Goal: Navigation & Orientation: Find specific page/section

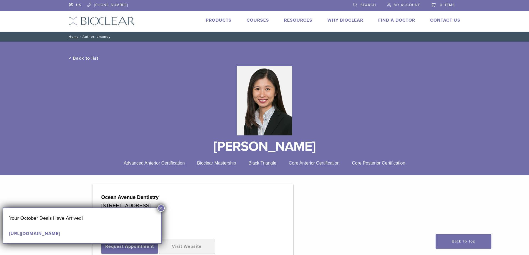
click at [259, 193] on div "Ocean Avenue Dentistry" at bounding box center [192, 197] width 183 height 8
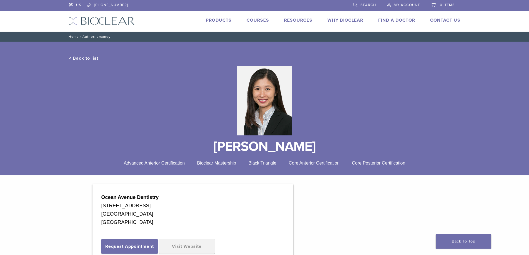
click at [90, 57] on link "< Back to list" at bounding box center [83, 59] width 29 height 6
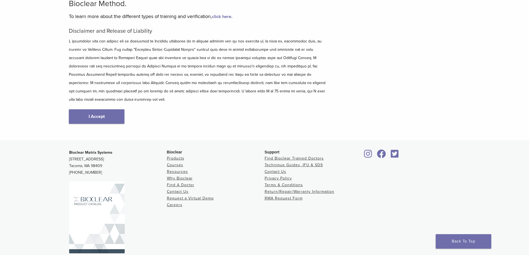
scroll to position [67, 0]
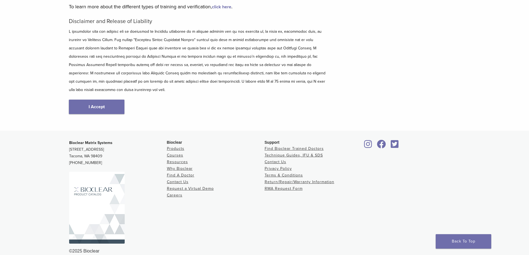
click at [107, 194] on img at bounding box center [97, 208] width 56 height 72
